Goal: Navigation & Orientation: Find specific page/section

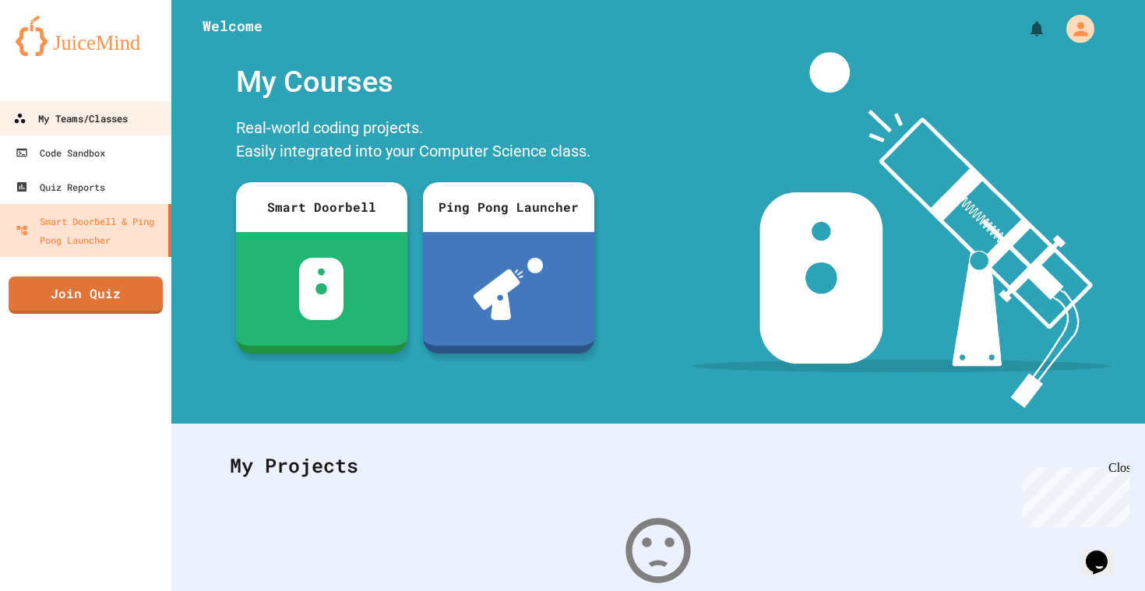
click at [99, 123] on div "My Teams/Classes" at bounding box center [70, 118] width 115 height 19
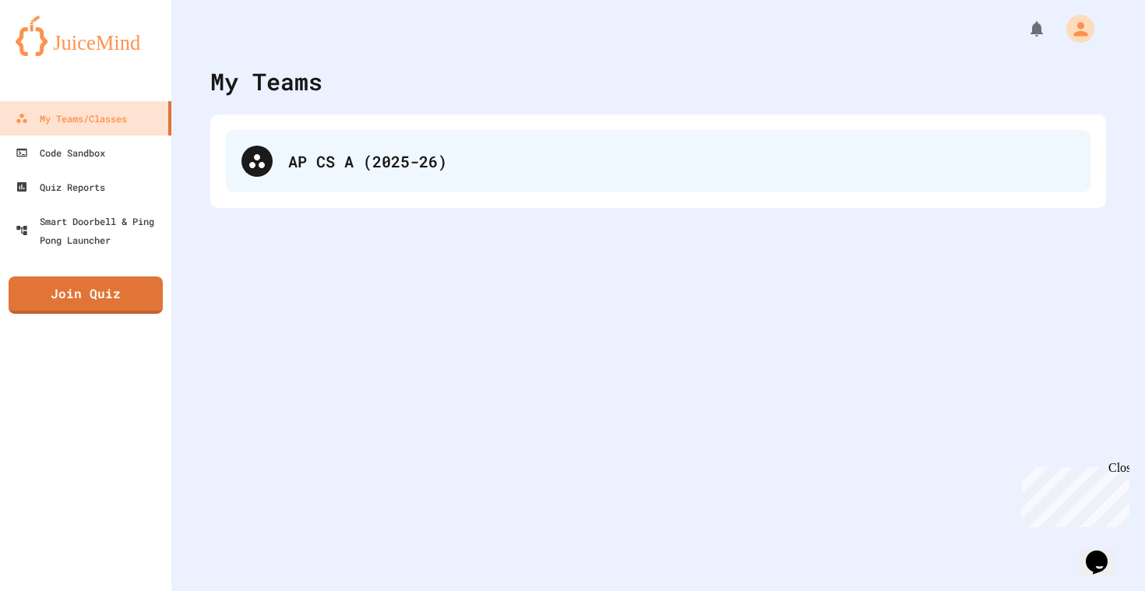
click at [325, 143] on div "AP CS A (2025-26)" at bounding box center [658, 161] width 865 height 62
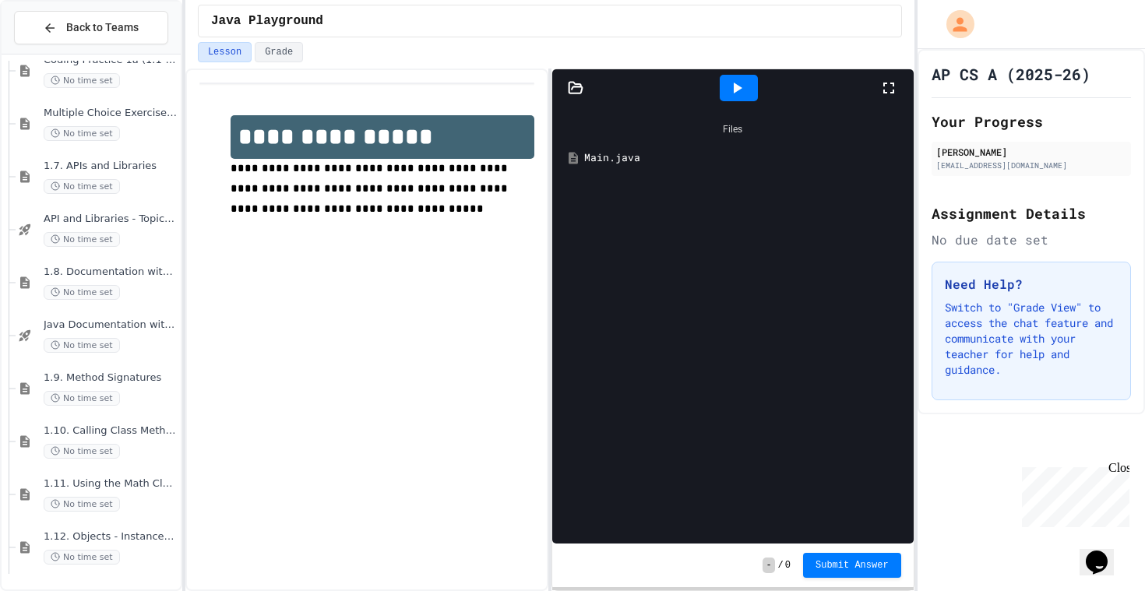
click at [123, 544] on div "1.12. Objects - Instances of Classes No time set" at bounding box center [111, 547] width 134 height 34
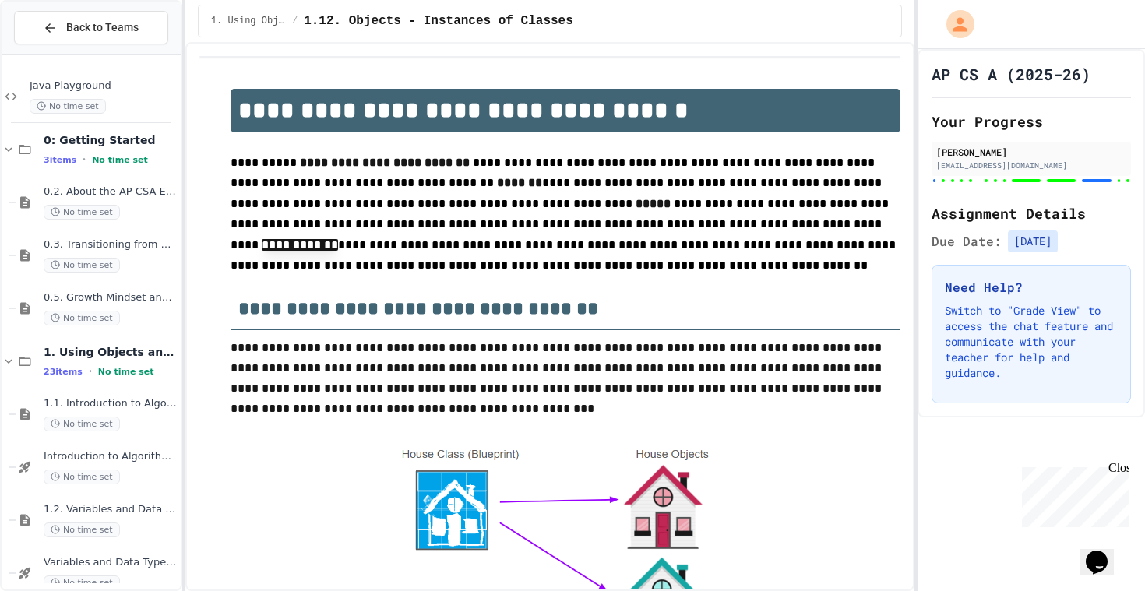
scroll to position [44, 0]
